Goal: Task Accomplishment & Management: Complete application form

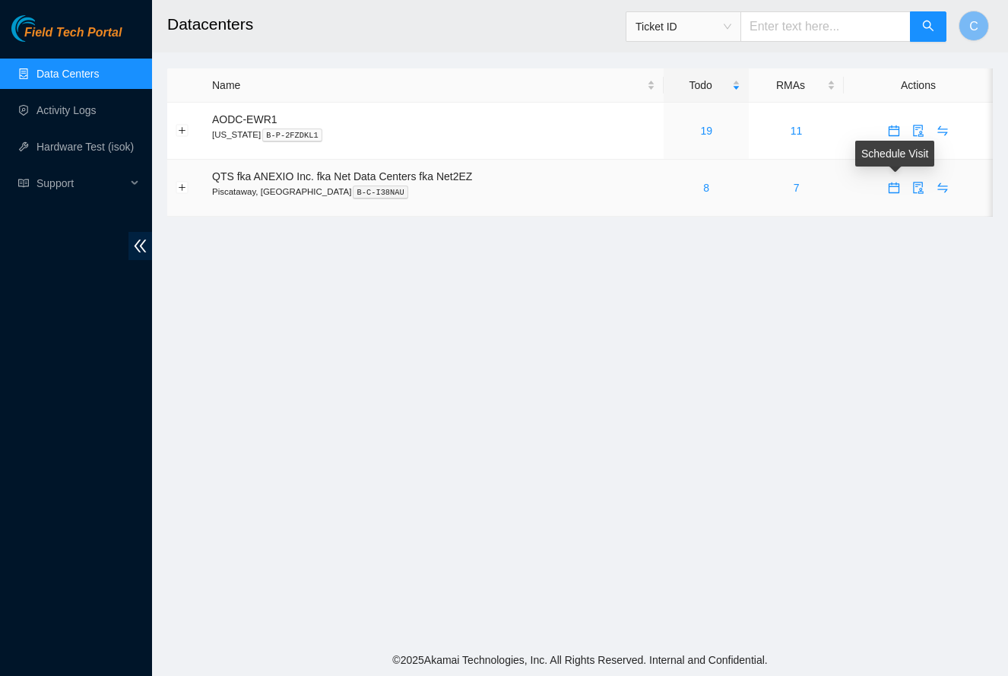
click at [895, 190] on icon "calendar" at bounding box center [894, 188] width 12 height 12
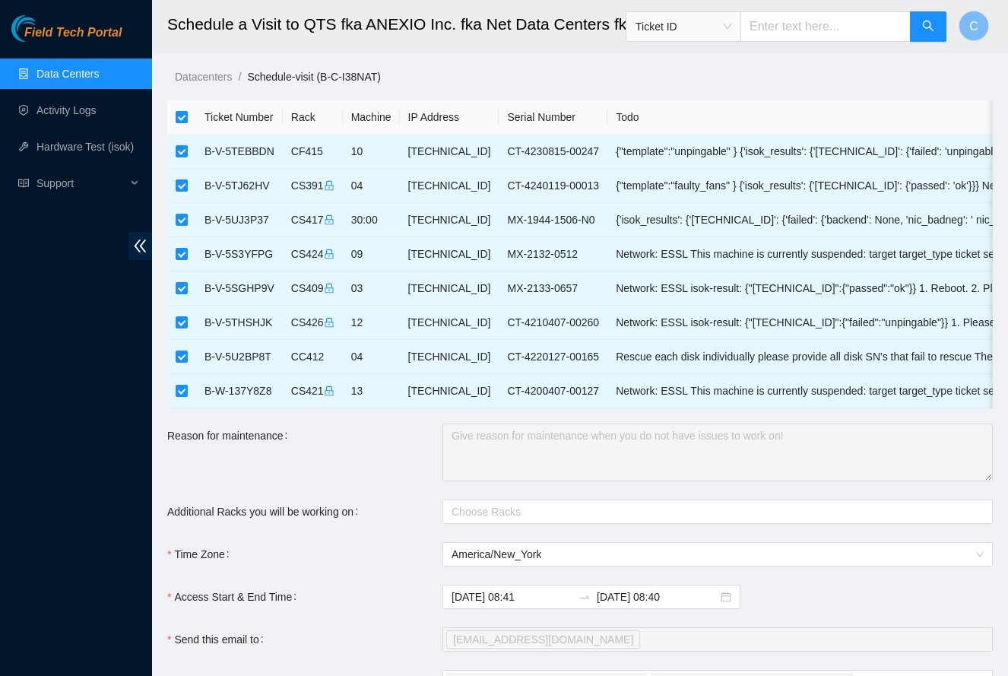
click at [182, 119] on input "checkbox" at bounding box center [182, 117] width 12 height 12
checkbox input "false"
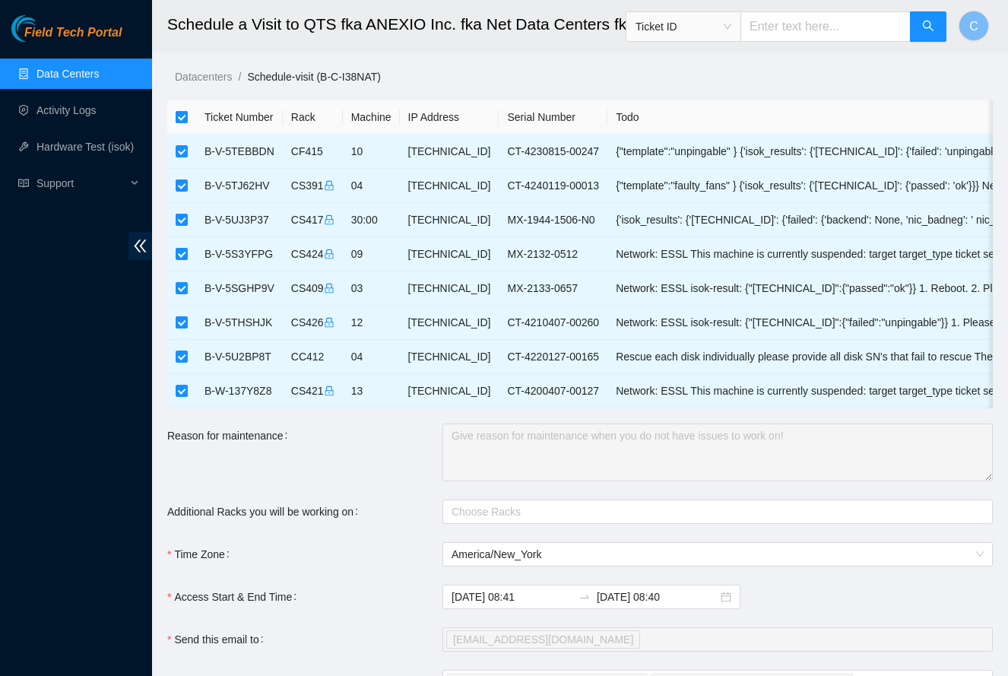
checkbox input "false"
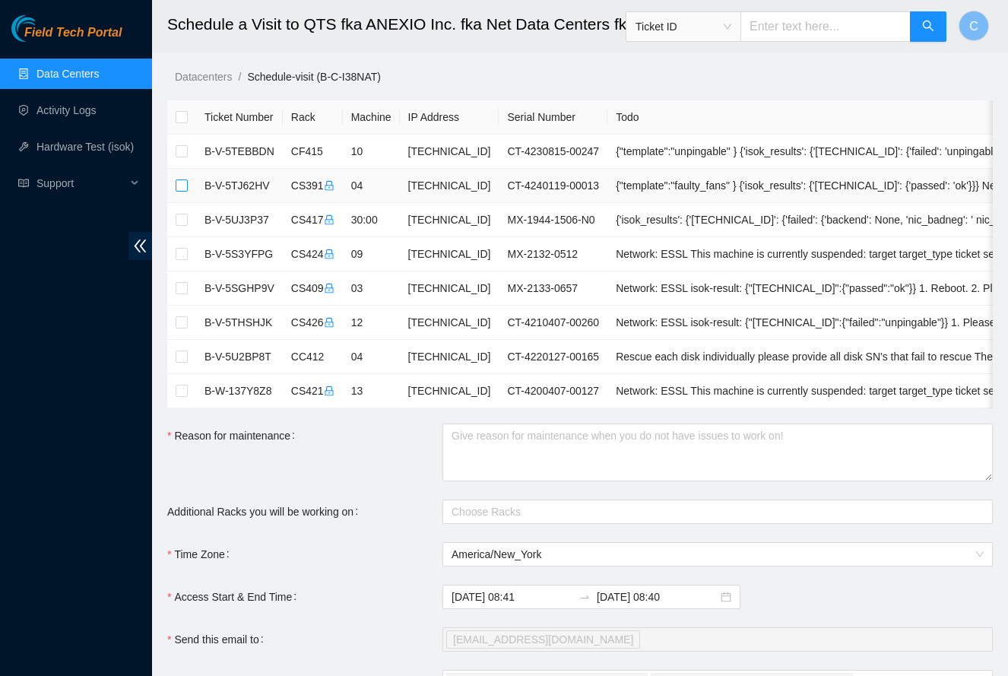
click at [184, 184] on input "checkbox" at bounding box center [182, 185] width 12 height 12
checkbox input "true"
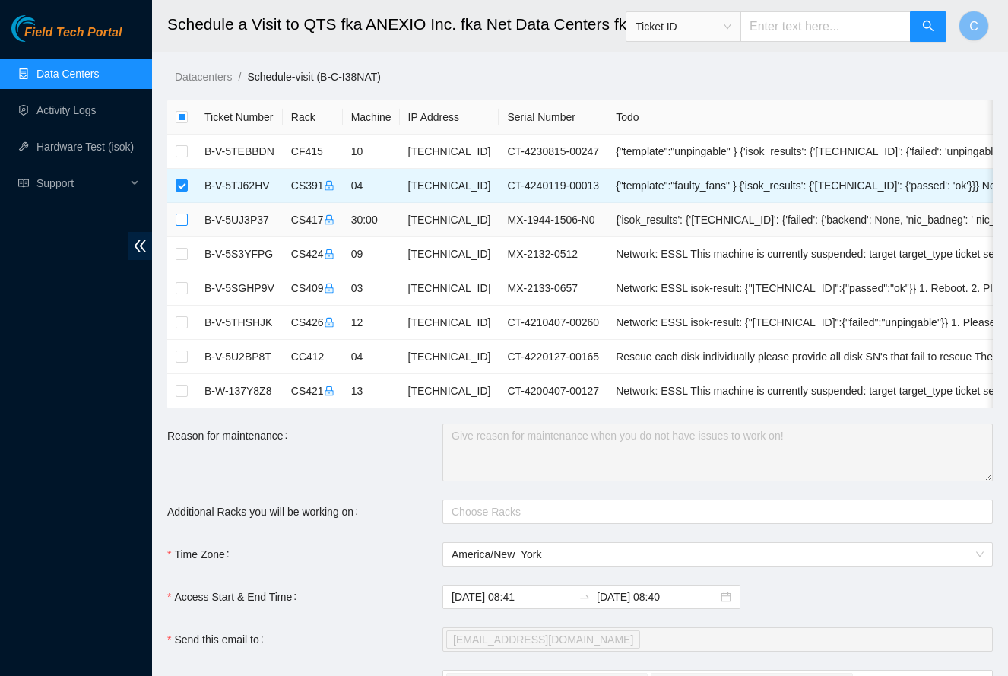
click at [184, 222] on input "checkbox" at bounding box center [182, 220] width 12 height 12
checkbox input "true"
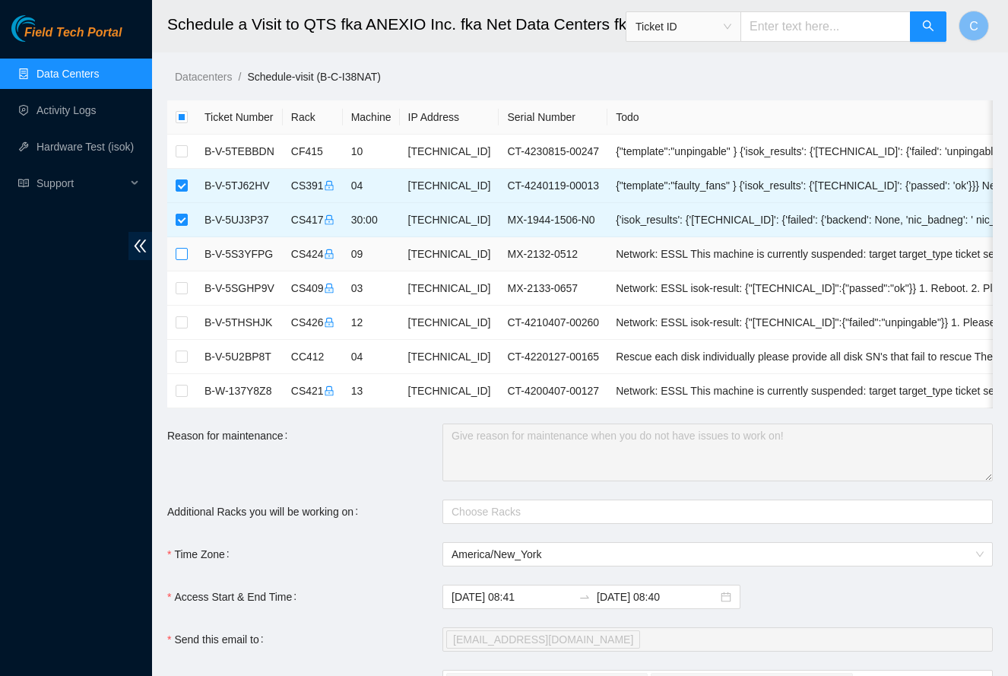
click at [185, 256] on input "checkbox" at bounding box center [182, 254] width 12 height 12
checkbox input "true"
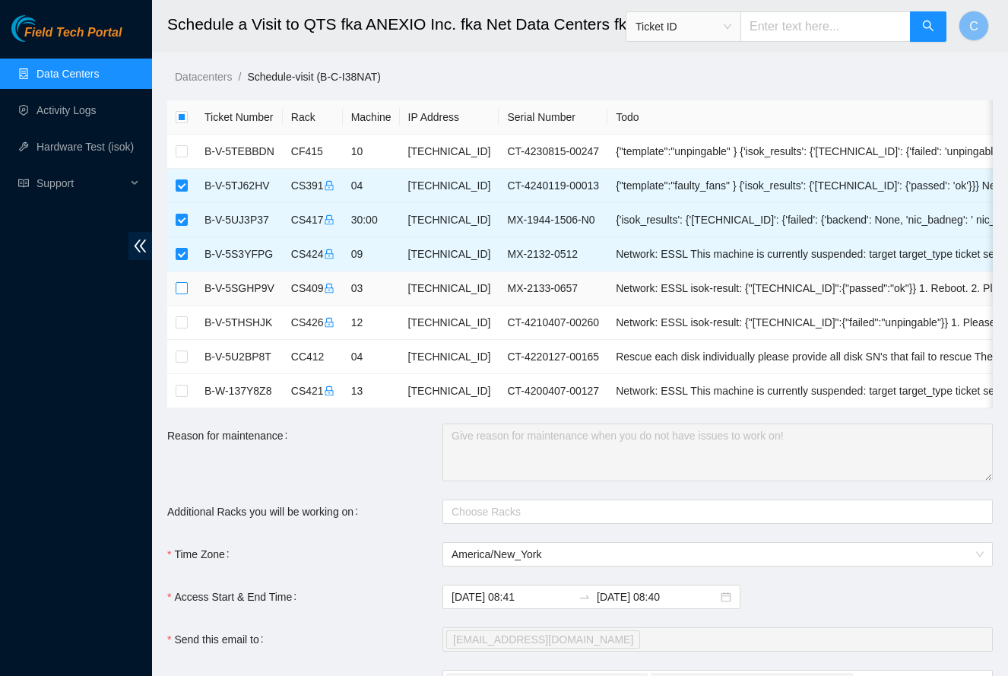
click at [183, 289] on input "checkbox" at bounding box center [182, 288] width 12 height 12
checkbox input "true"
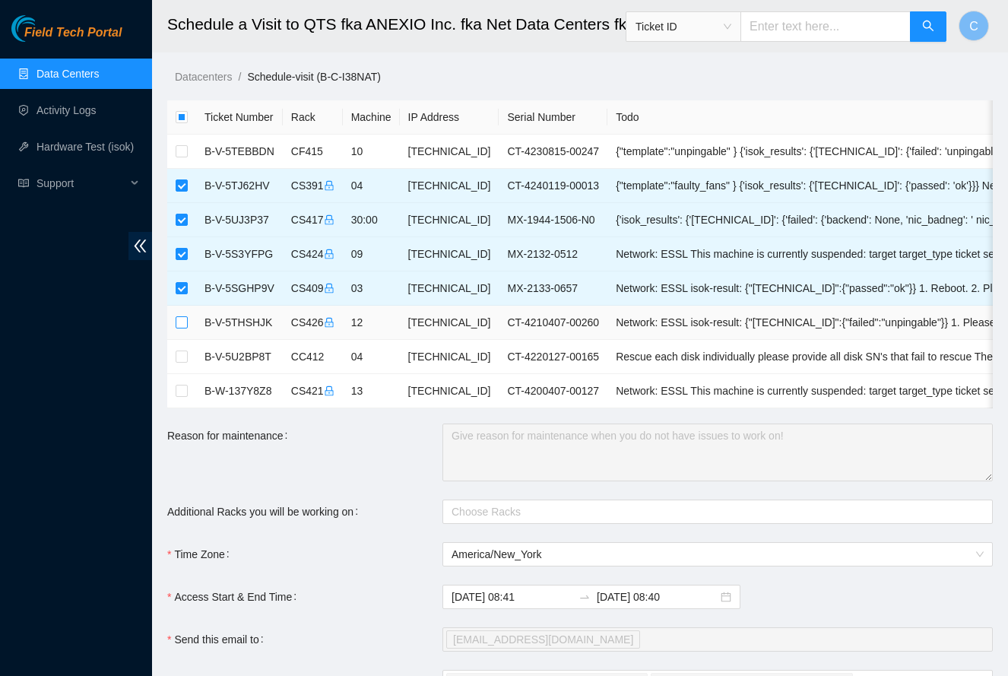
click at [184, 324] on input "checkbox" at bounding box center [182, 322] width 12 height 12
checkbox input "true"
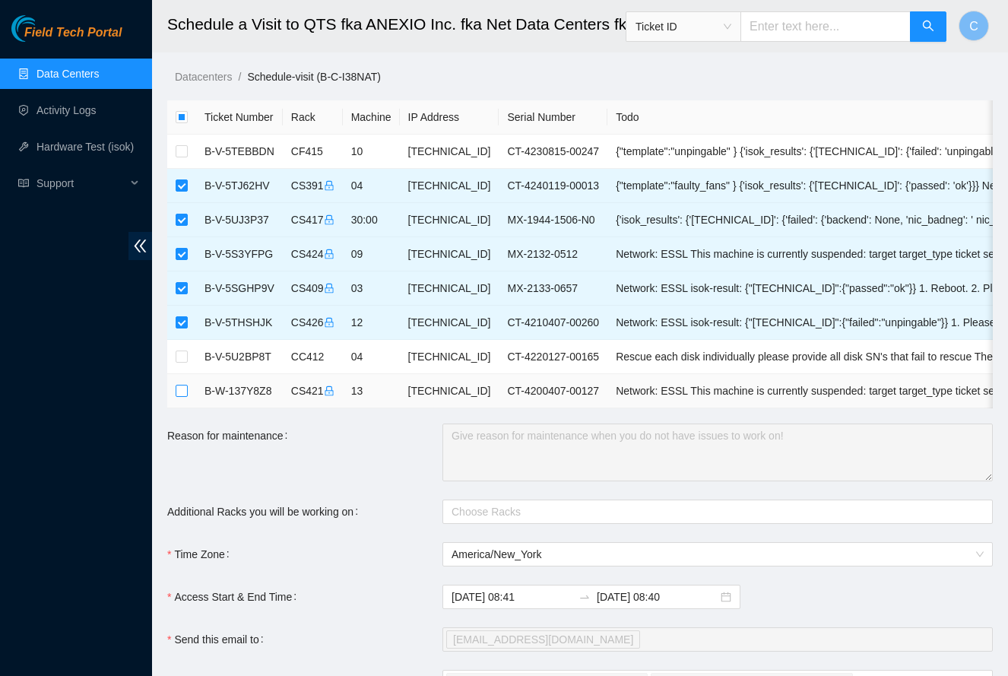
click at [181, 398] on label at bounding box center [182, 390] width 12 height 17
click at [181, 397] on input "checkbox" at bounding box center [182, 391] width 12 height 12
checkbox input "true"
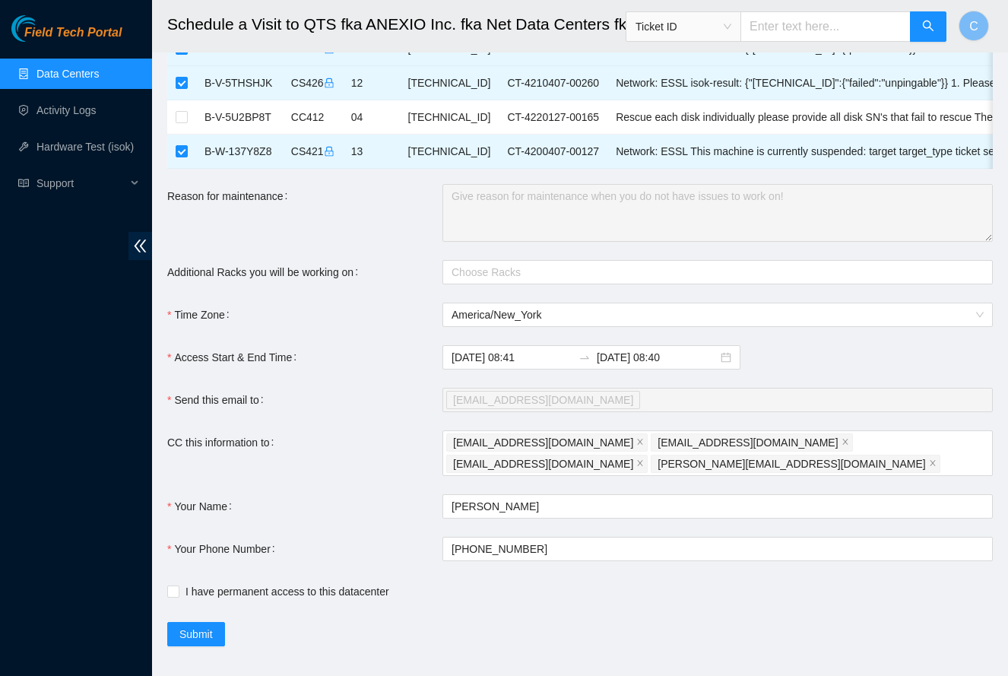
scroll to position [239, 0]
click at [176, 586] on input "I have permanent access to this datacenter" at bounding box center [172, 591] width 11 height 11
checkbox input "true"
click at [203, 624] on button "Submit" at bounding box center [196, 635] width 58 height 24
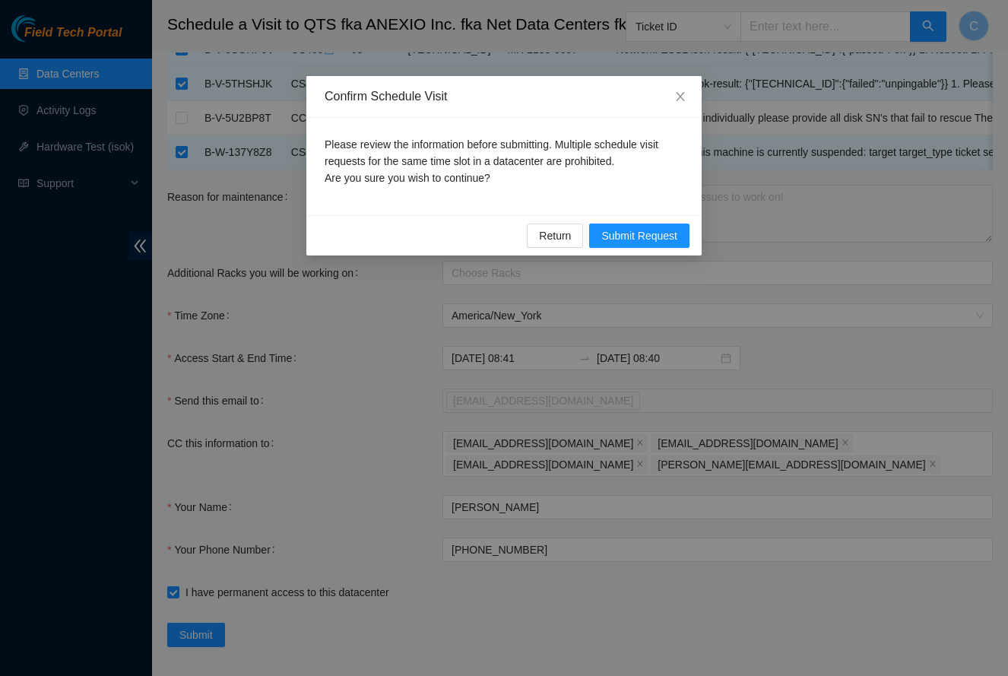
drag, startPoint x: 630, startPoint y: 233, endPoint x: 458, endPoint y: 242, distance: 172.0
click at [630, 233] on span "Submit Request" at bounding box center [639, 235] width 76 height 17
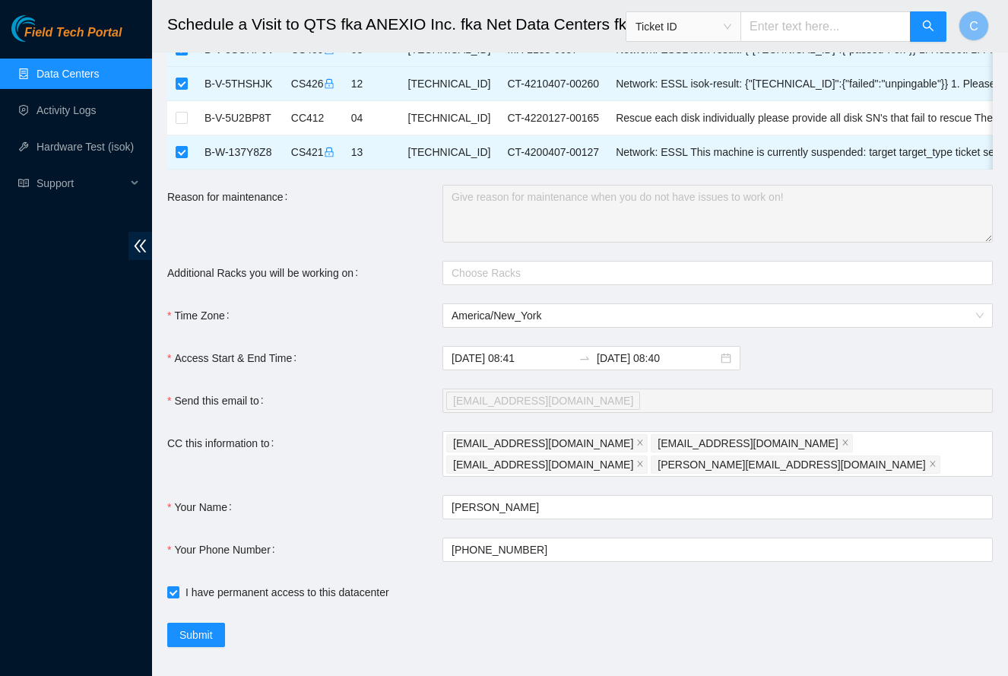
type input "2025-08-21 08:42"
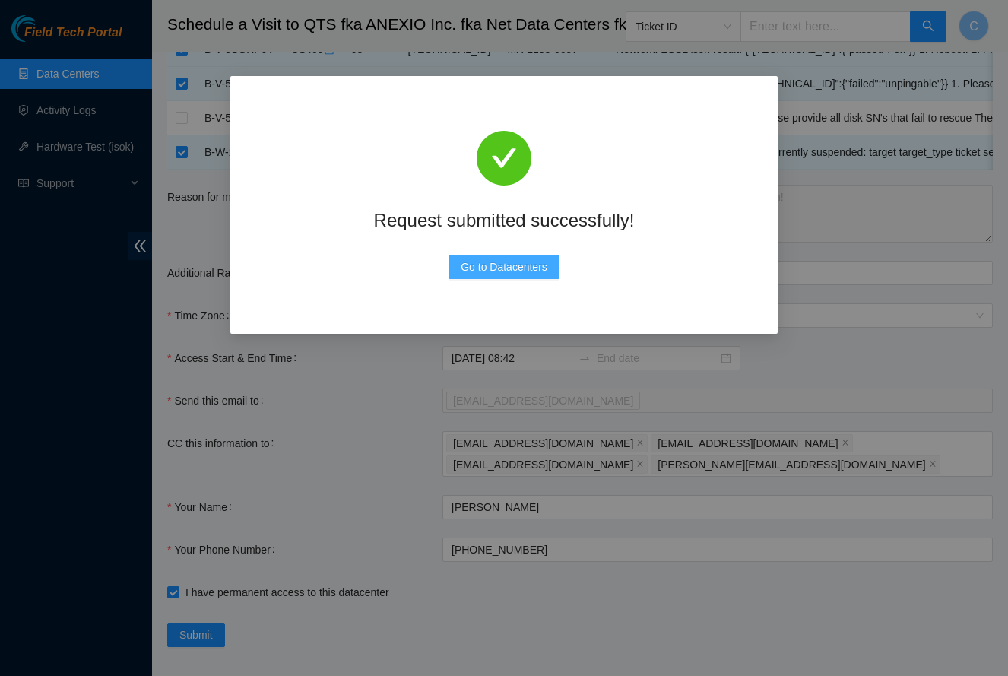
click at [537, 274] on span "Go to Datacenters" at bounding box center [504, 266] width 87 height 17
